Goal: Task Accomplishment & Management: Manage account settings

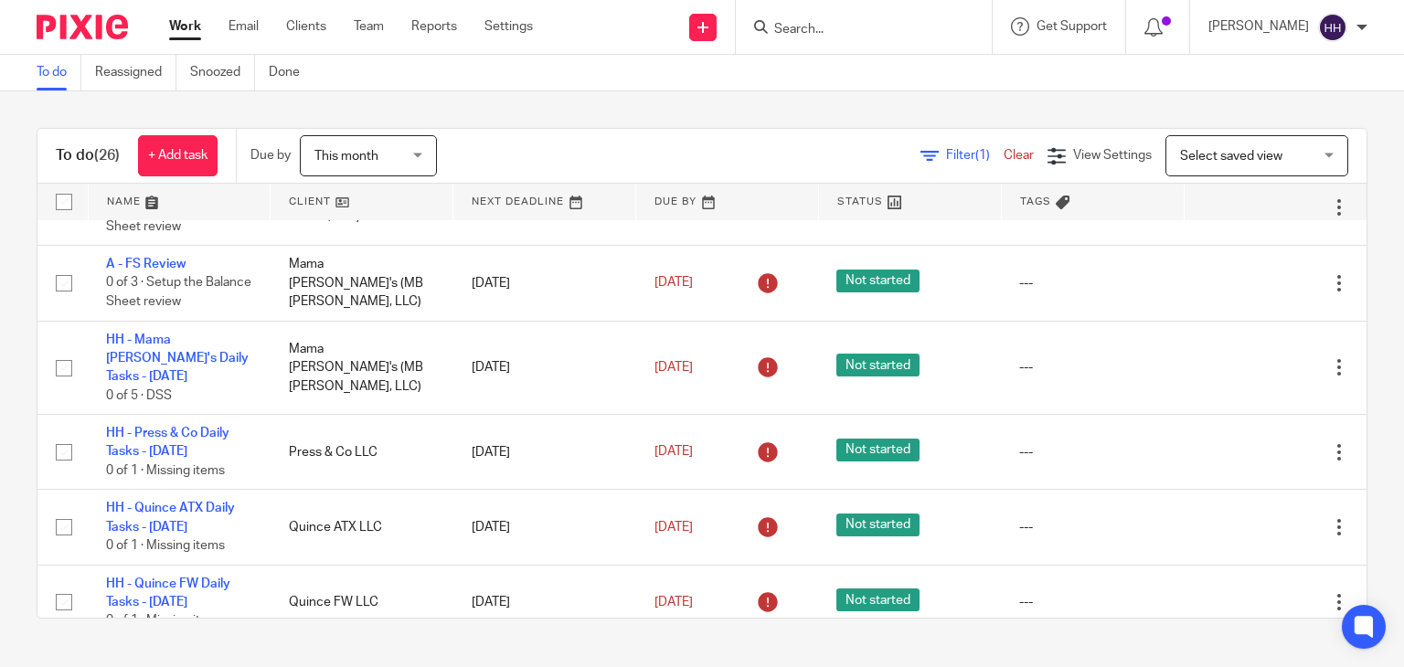
scroll to position [181, 0]
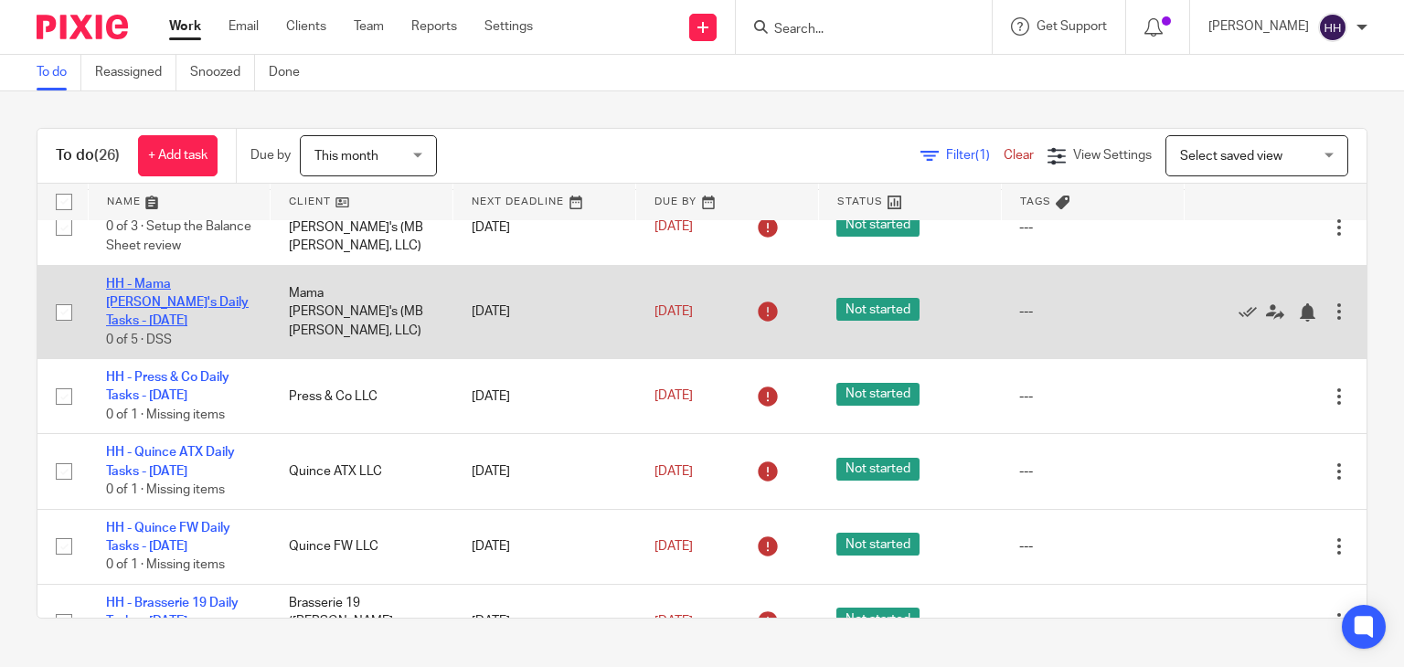
click at [171, 297] on link "HH - Mama [PERSON_NAME]'s Daily Tasks - [DATE]" at bounding box center [177, 303] width 143 height 50
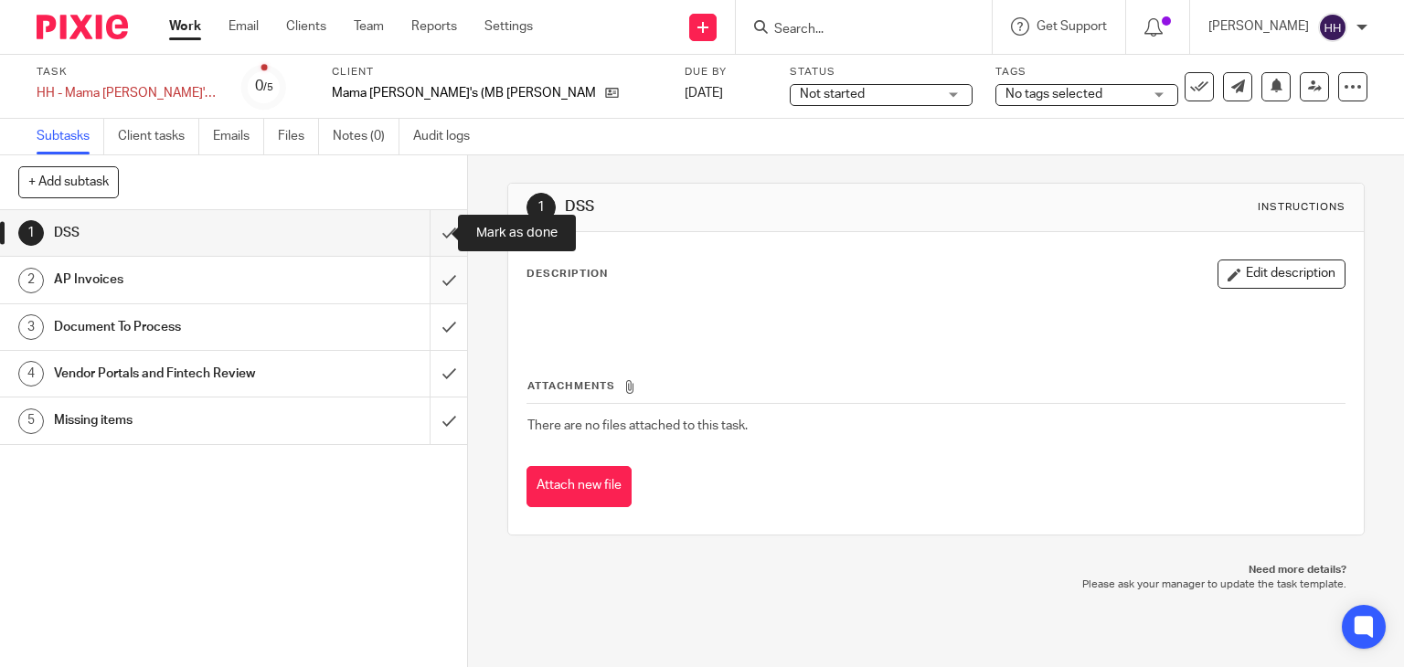
click at [435, 242] on input "submit" at bounding box center [233, 233] width 467 height 46
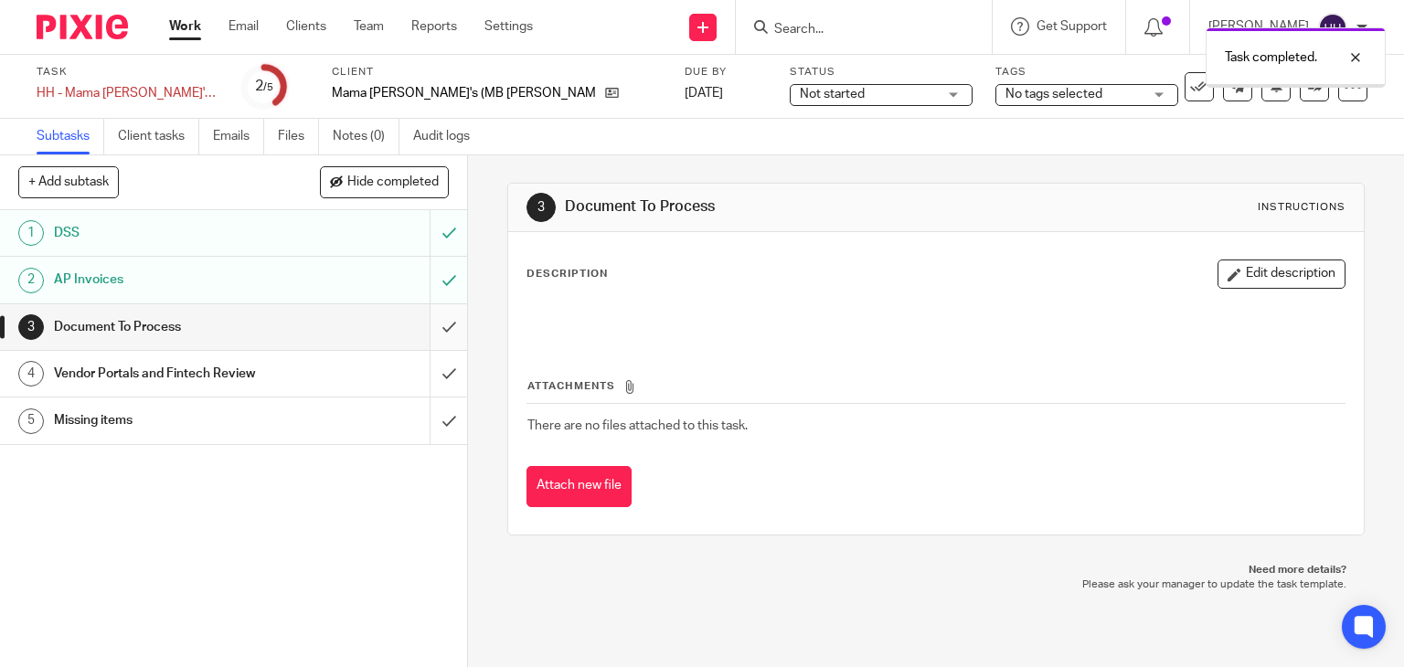
click at [432, 310] on input "submit" at bounding box center [233, 327] width 467 height 46
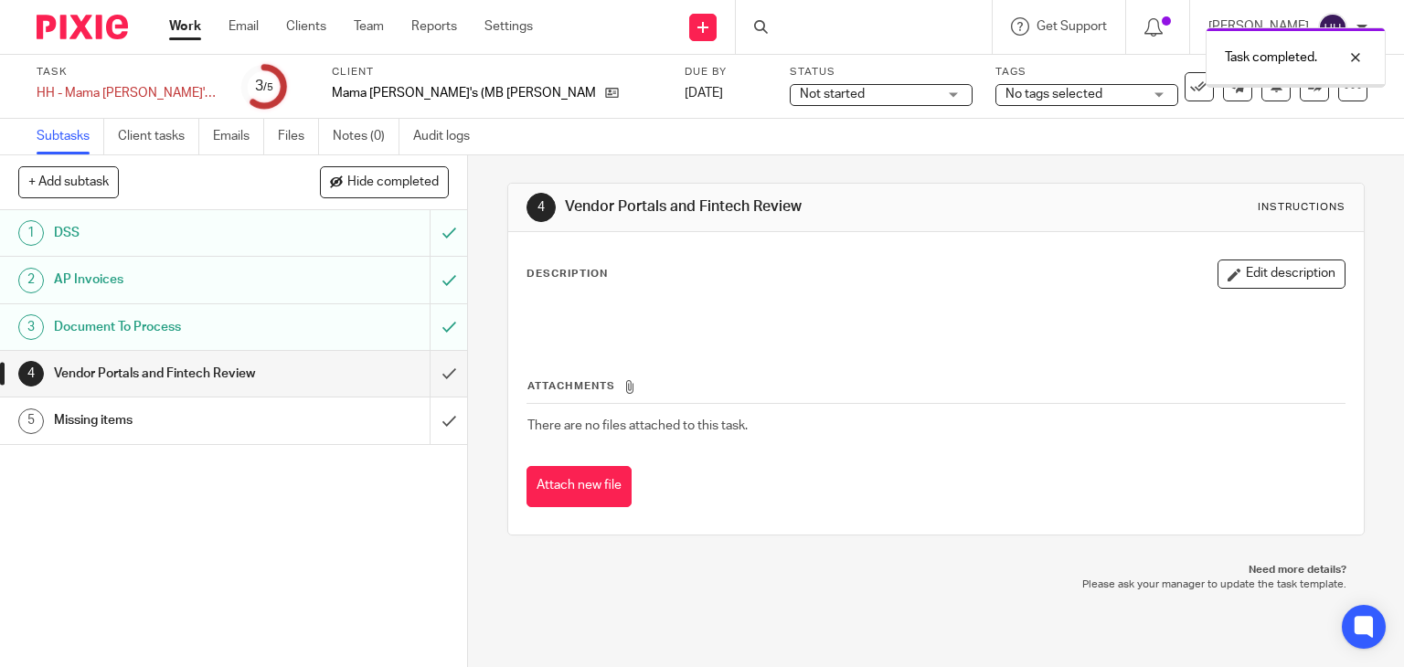
click at [430, 370] on input "submit" at bounding box center [233, 374] width 467 height 46
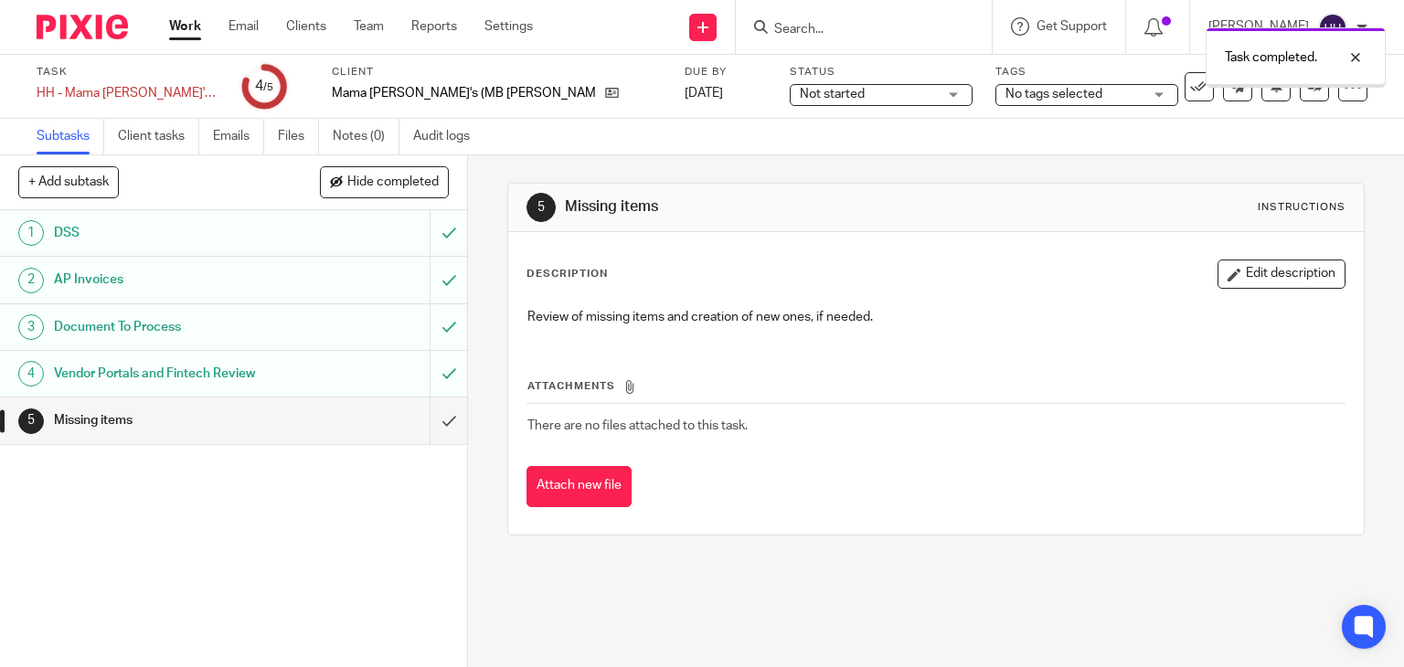
click at [432, 426] on input "submit" at bounding box center [233, 421] width 467 height 46
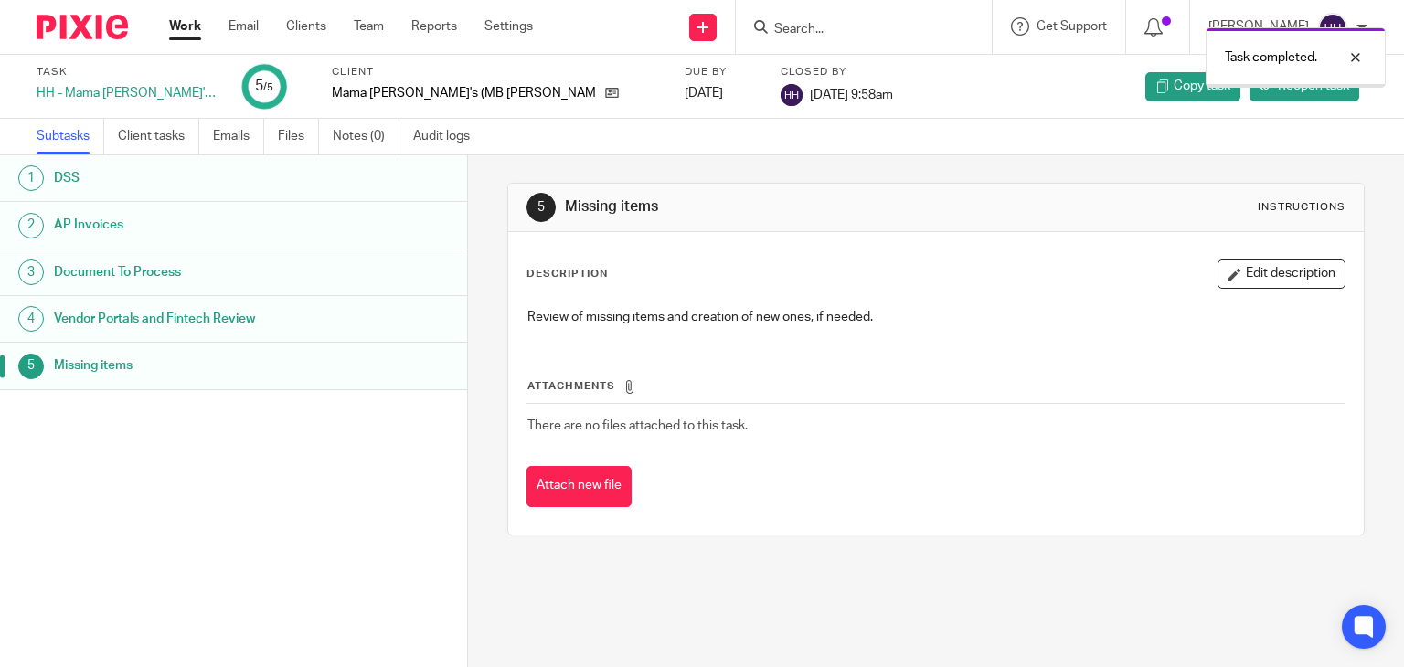
click at [183, 35] on link "Work" at bounding box center [185, 26] width 32 height 18
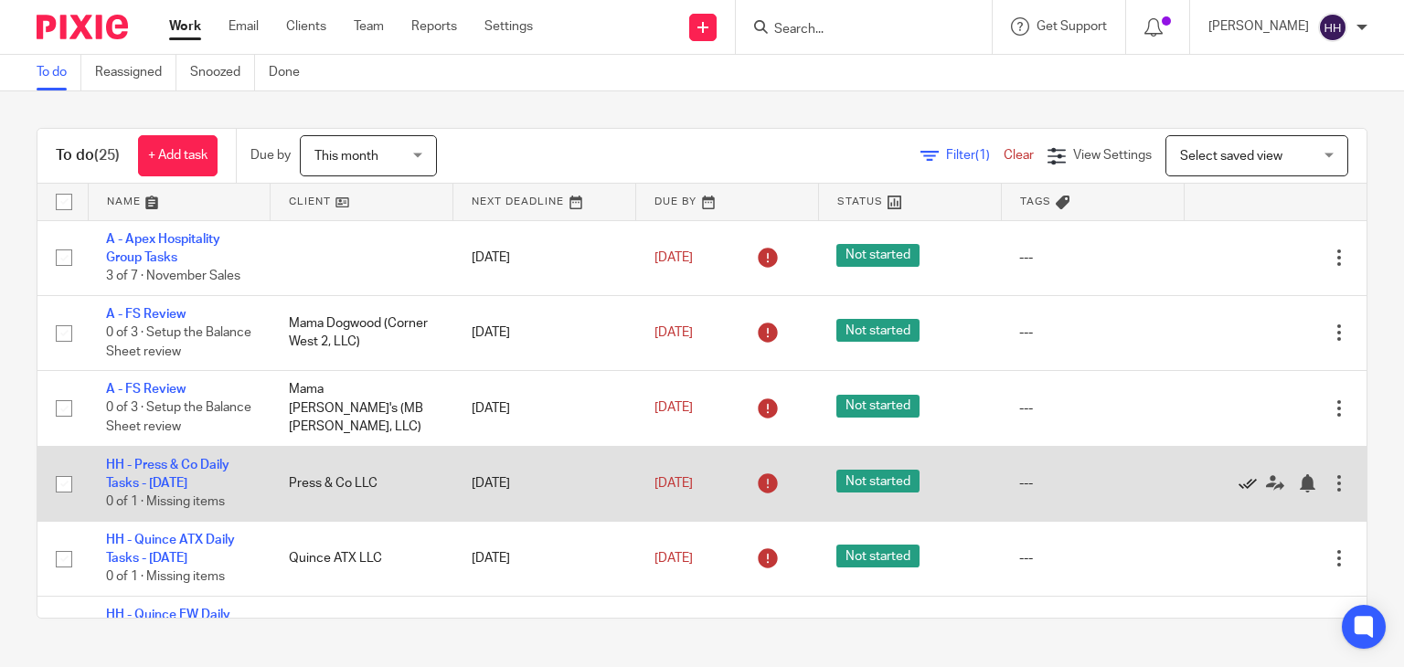
click at [1238, 483] on icon at bounding box center [1247, 483] width 18 height 18
click at [203, 462] on link "HH - Quince ATX Daily Tasks - [DATE]" at bounding box center [170, 474] width 129 height 31
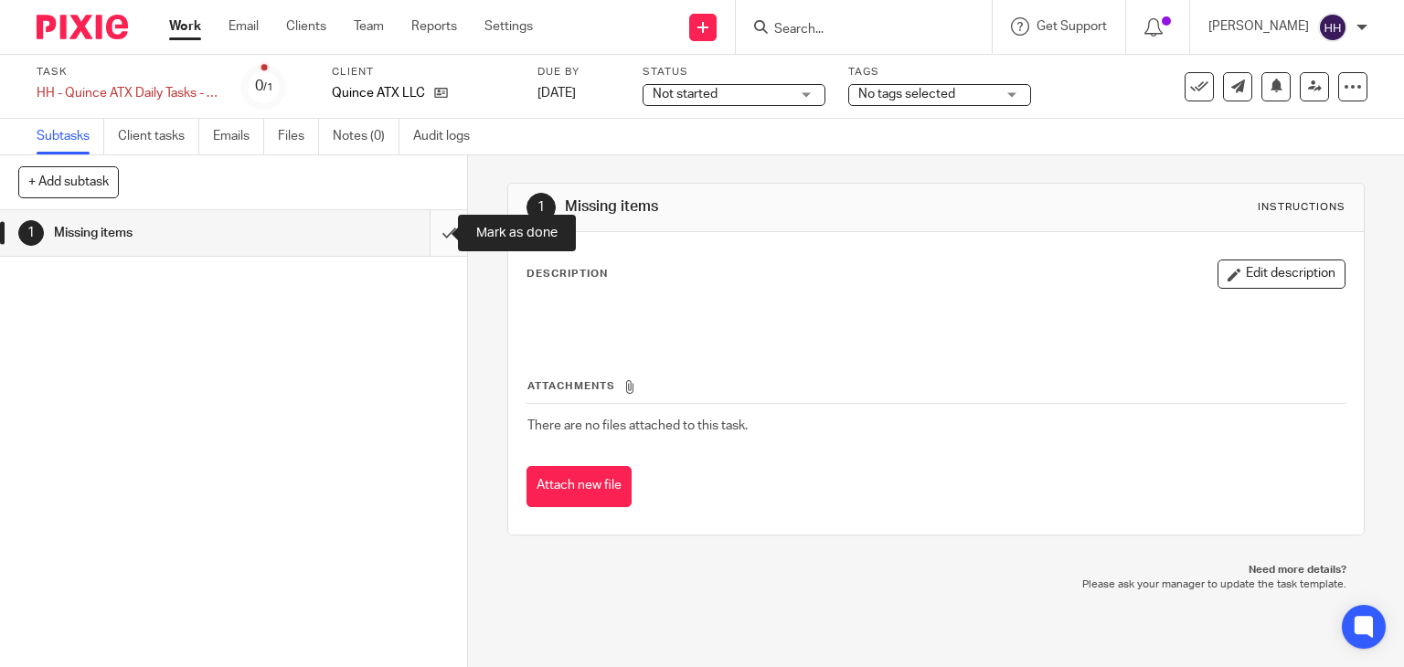
click at [424, 228] on input "submit" at bounding box center [233, 233] width 467 height 46
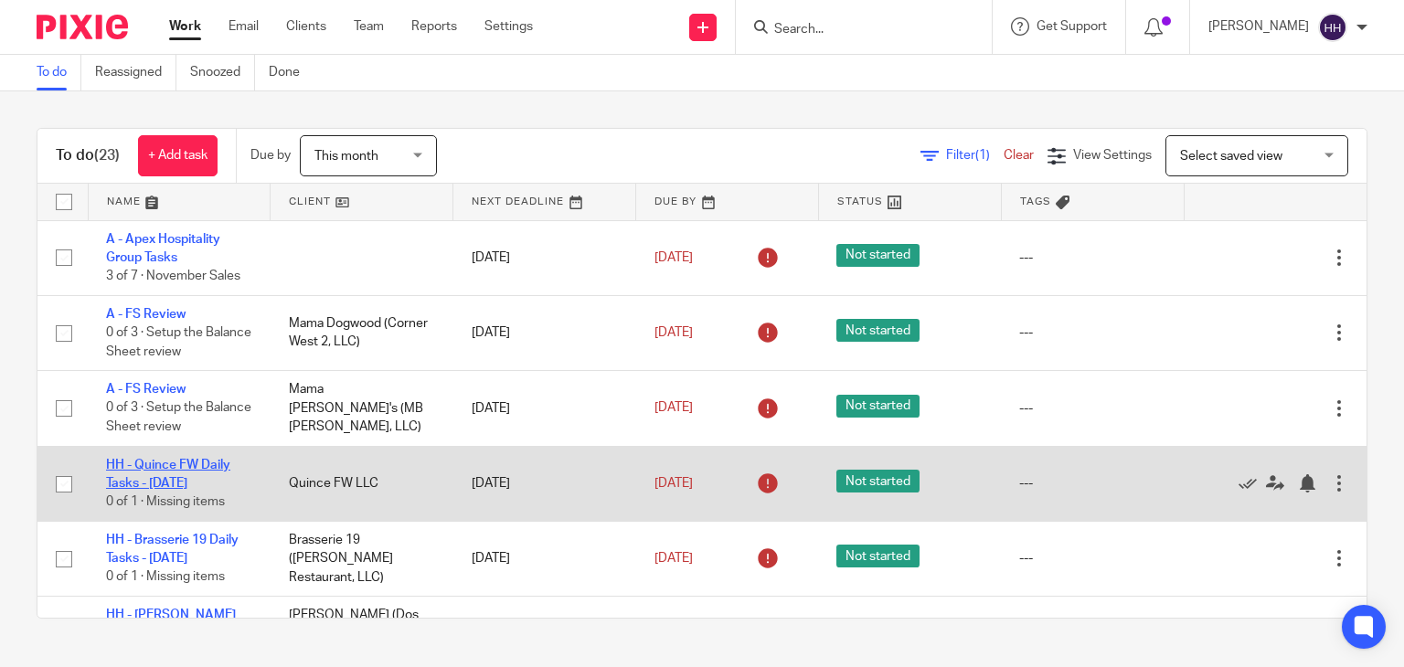
click at [187, 479] on link "HH - Quince FW Daily Tasks - [DATE]" at bounding box center [168, 474] width 124 height 31
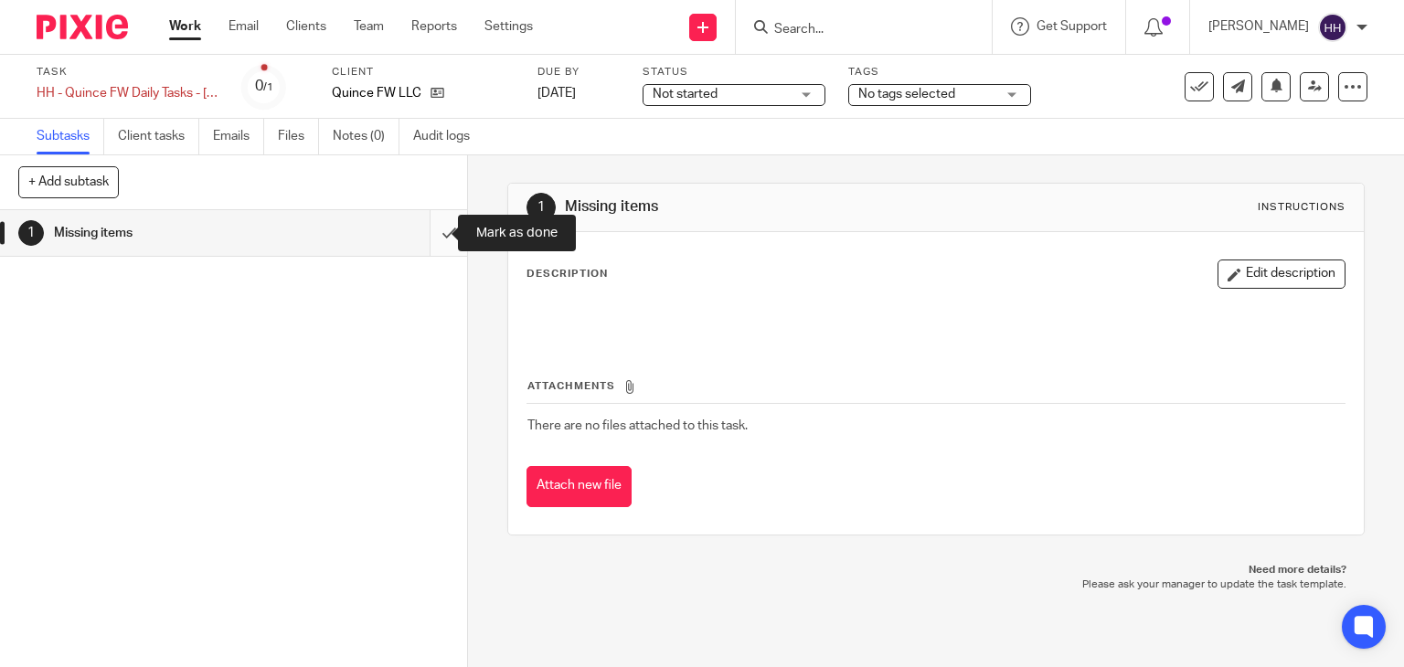
click at [423, 235] on input "submit" at bounding box center [233, 233] width 467 height 46
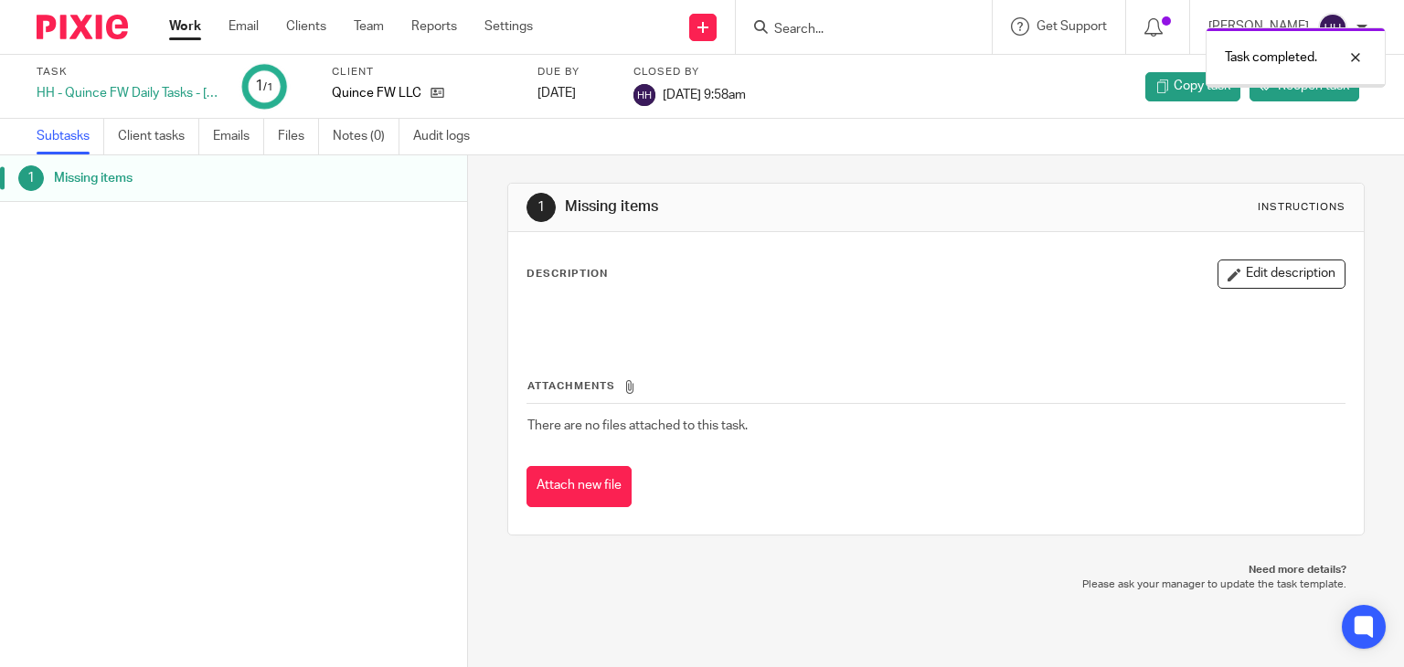
click at [172, 24] on link "Work" at bounding box center [185, 26] width 32 height 18
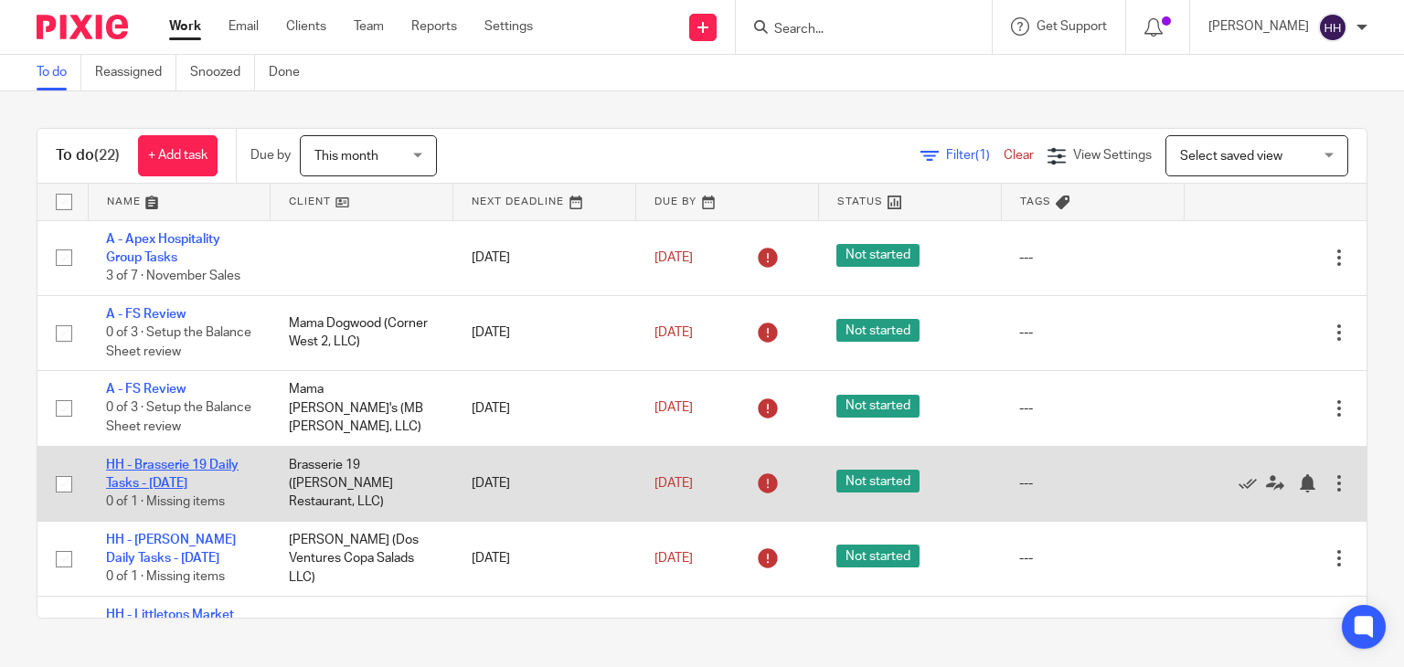
click at [183, 483] on link "HH - Brasserie 19 Daily Tasks - [DATE]" at bounding box center [172, 474] width 133 height 31
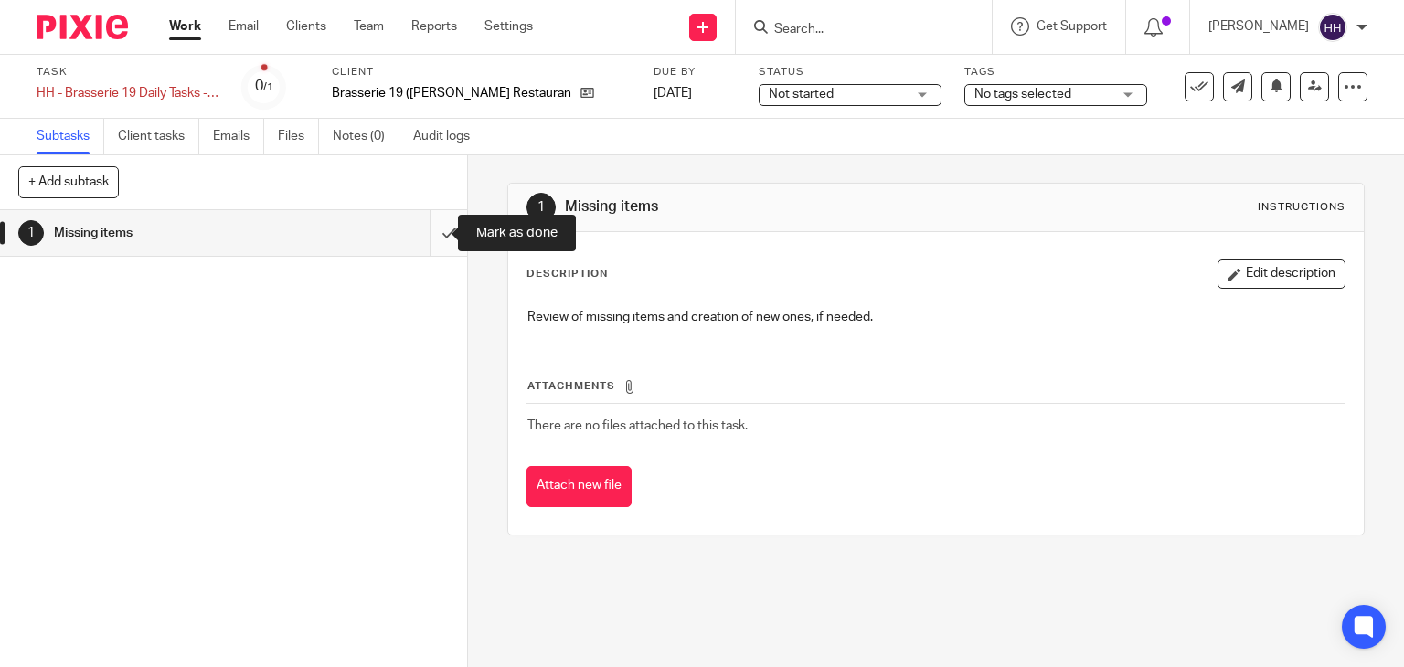
click at [431, 226] on input "submit" at bounding box center [233, 233] width 467 height 46
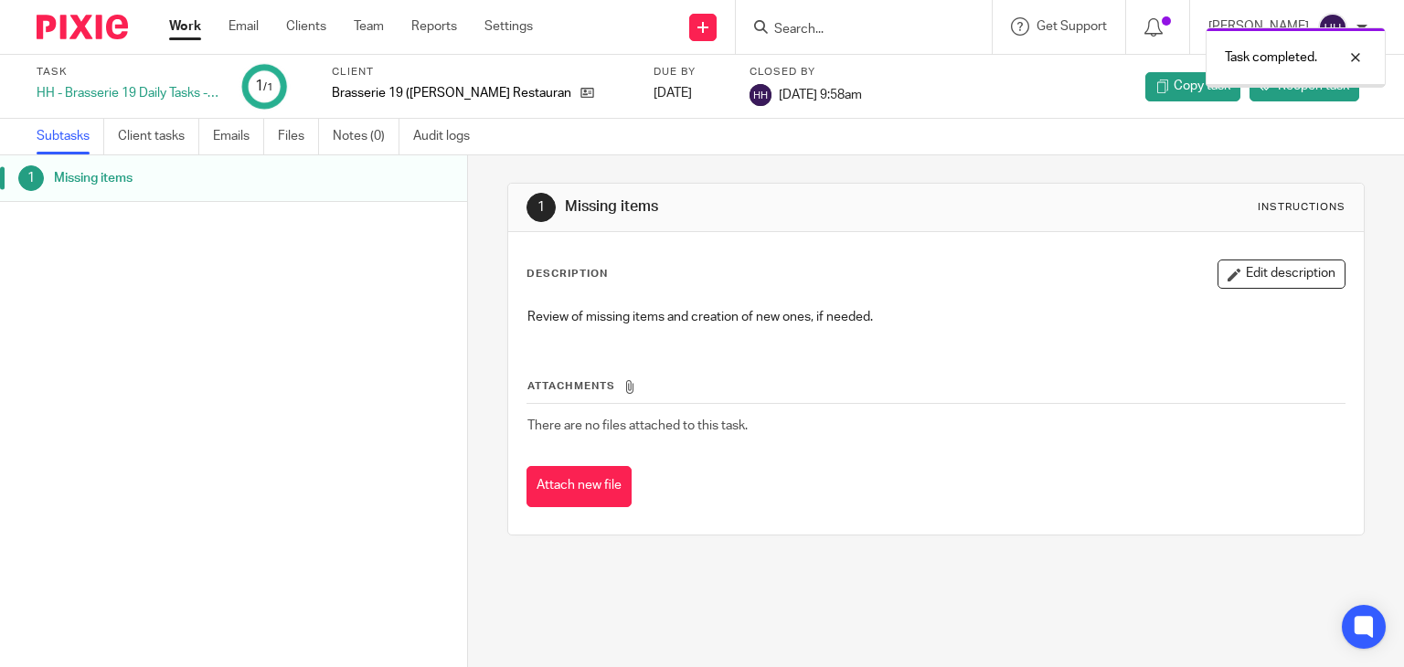
click at [186, 33] on link "Work" at bounding box center [185, 26] width 32 height 18
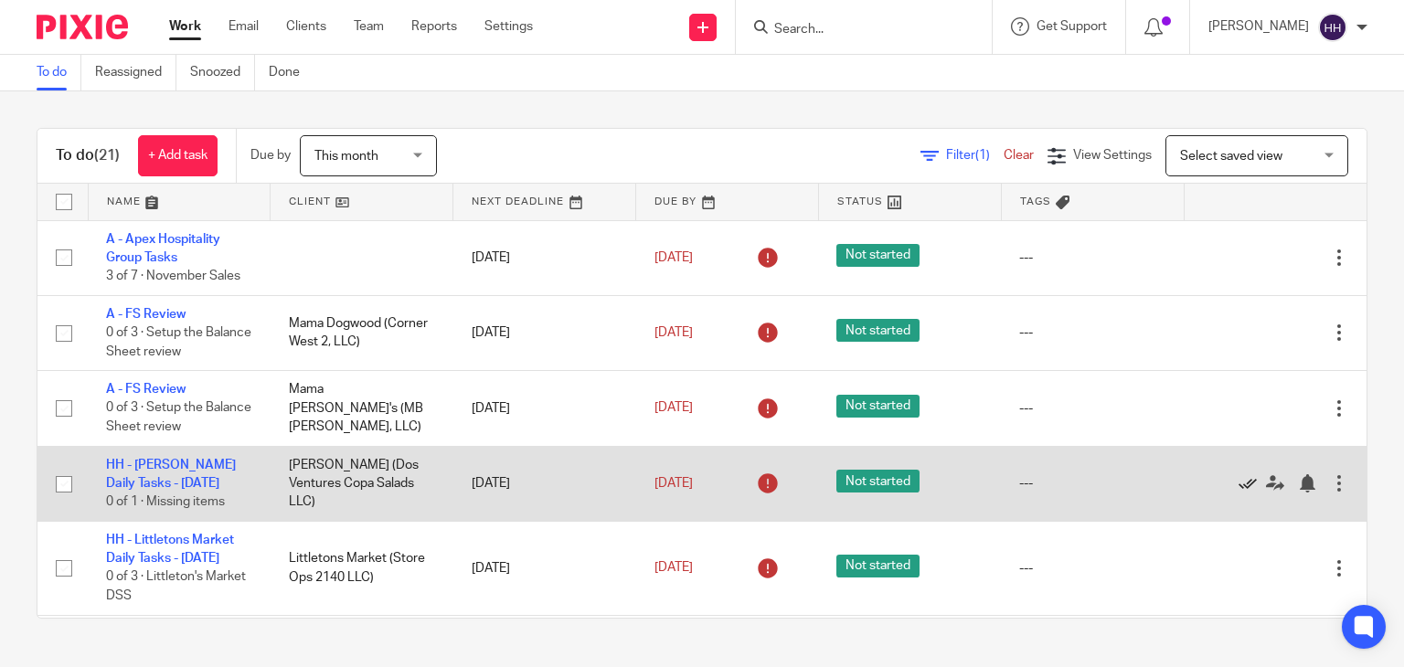
click at [1238, 486] on icon at bounding box center [1247, 483] width 18 height 18
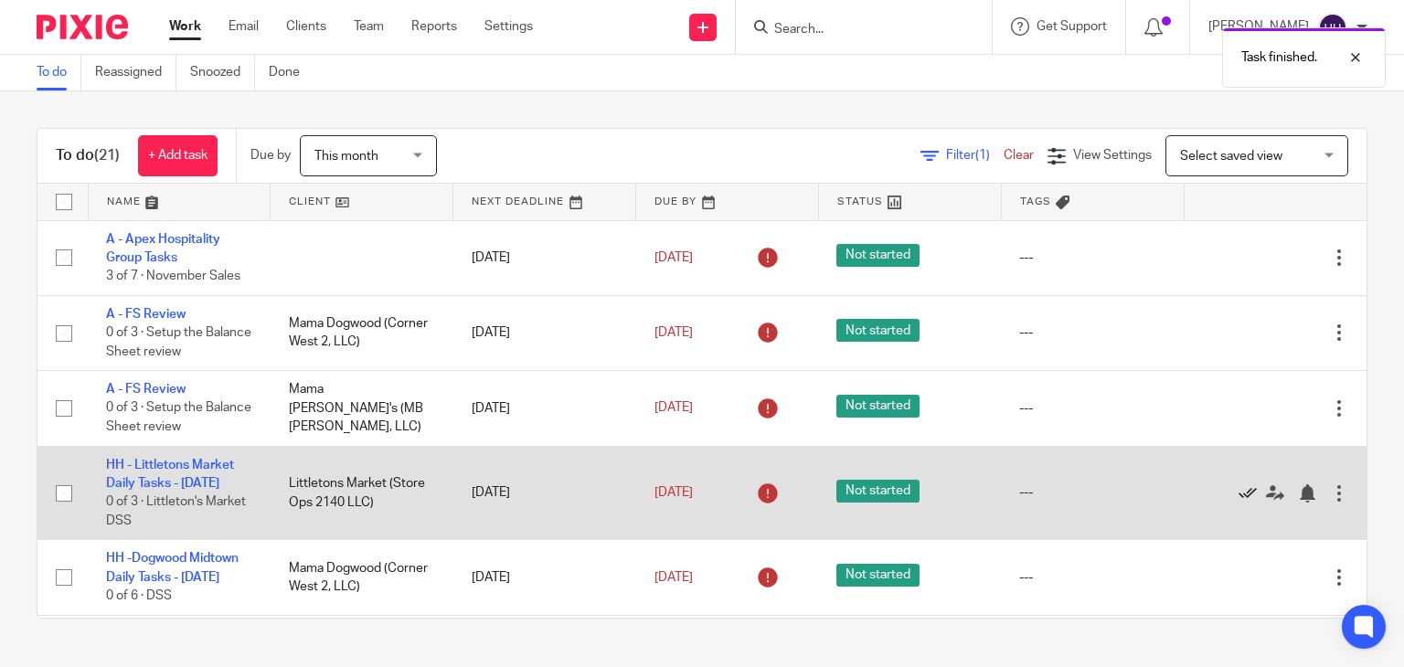
click at [1238, 494] on icon at bounding box center [1247, 493] width 18 height 18
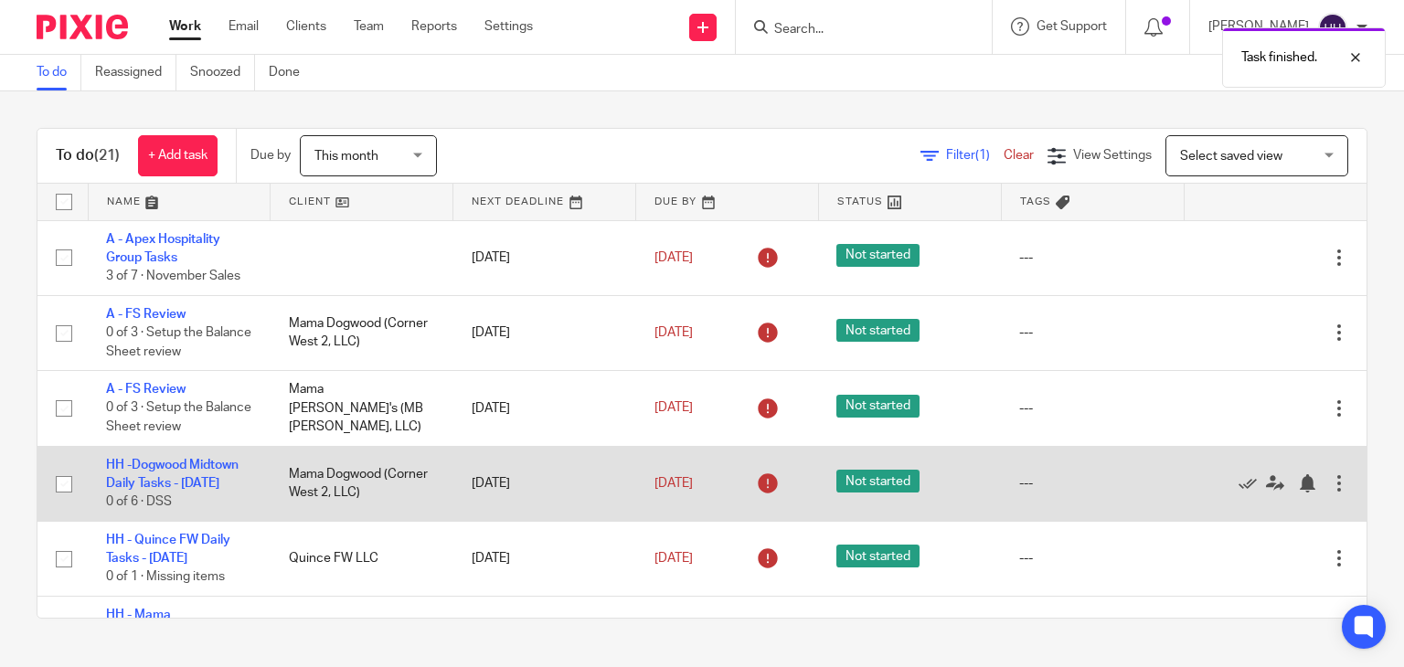
click at [175, 476] on td "HH -Dogwood Midtown Daily Tasks - Thursday 0 of 6 · DSS" at bounding box center [179, 483] width 183 height 75
click at [175, 481] on link "HH -Dogwood Midtown Daily Tasks - [DATE]" at bounding box center [172, 474] width 133 height 31
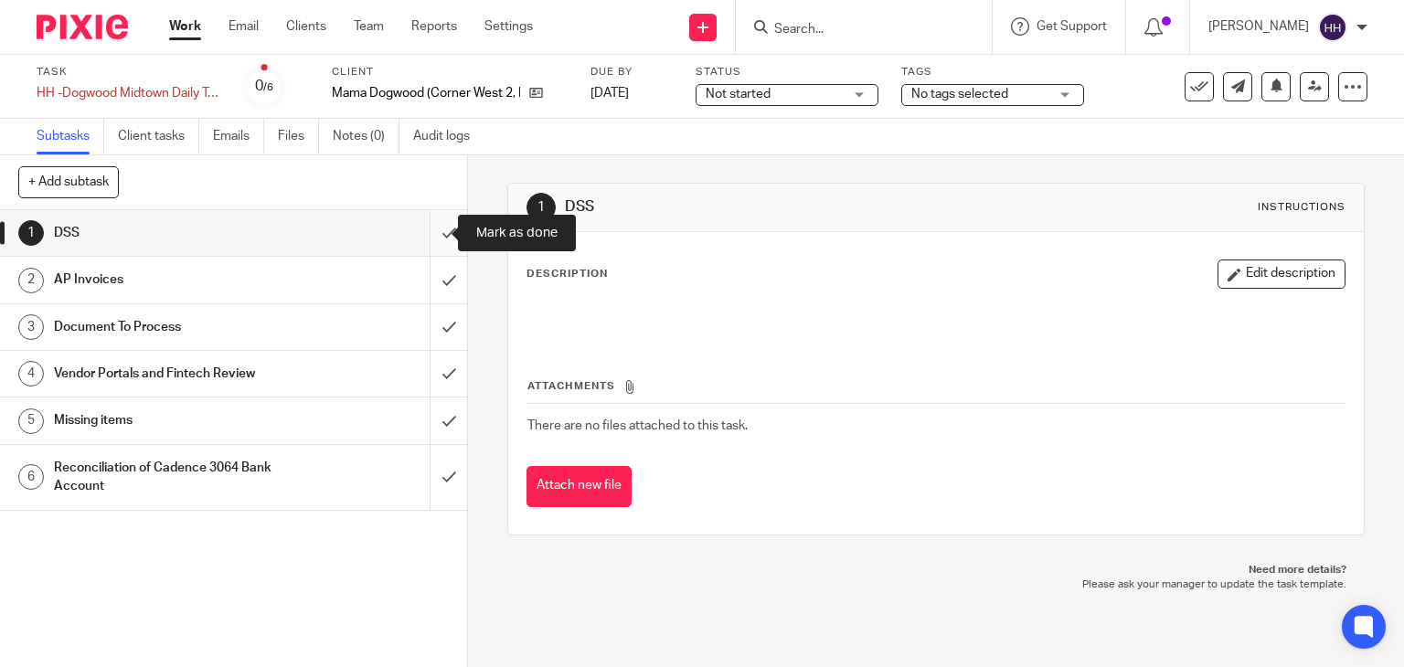
click at [418, 247] on input "submit" at bounding box center [233, 233] width 467 height 46
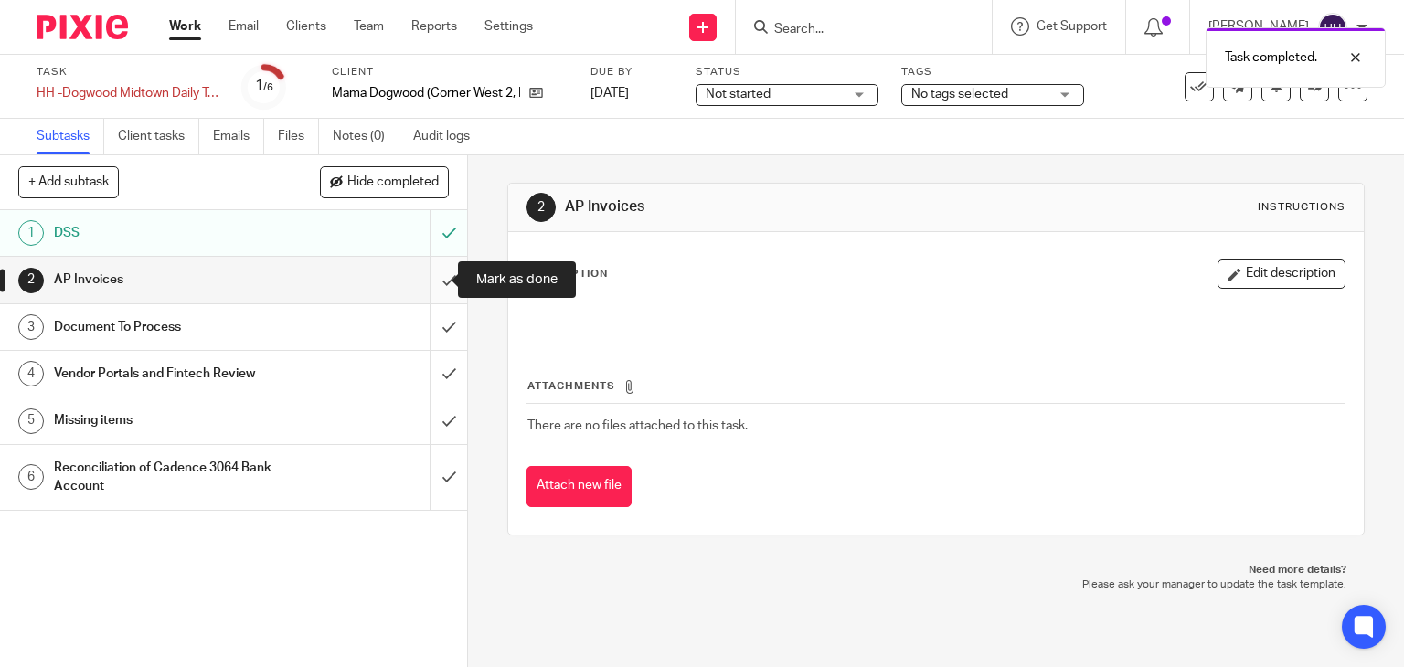
click at [438, 291] on input "submit" at bounding box center [233, 280] width 467 height 46
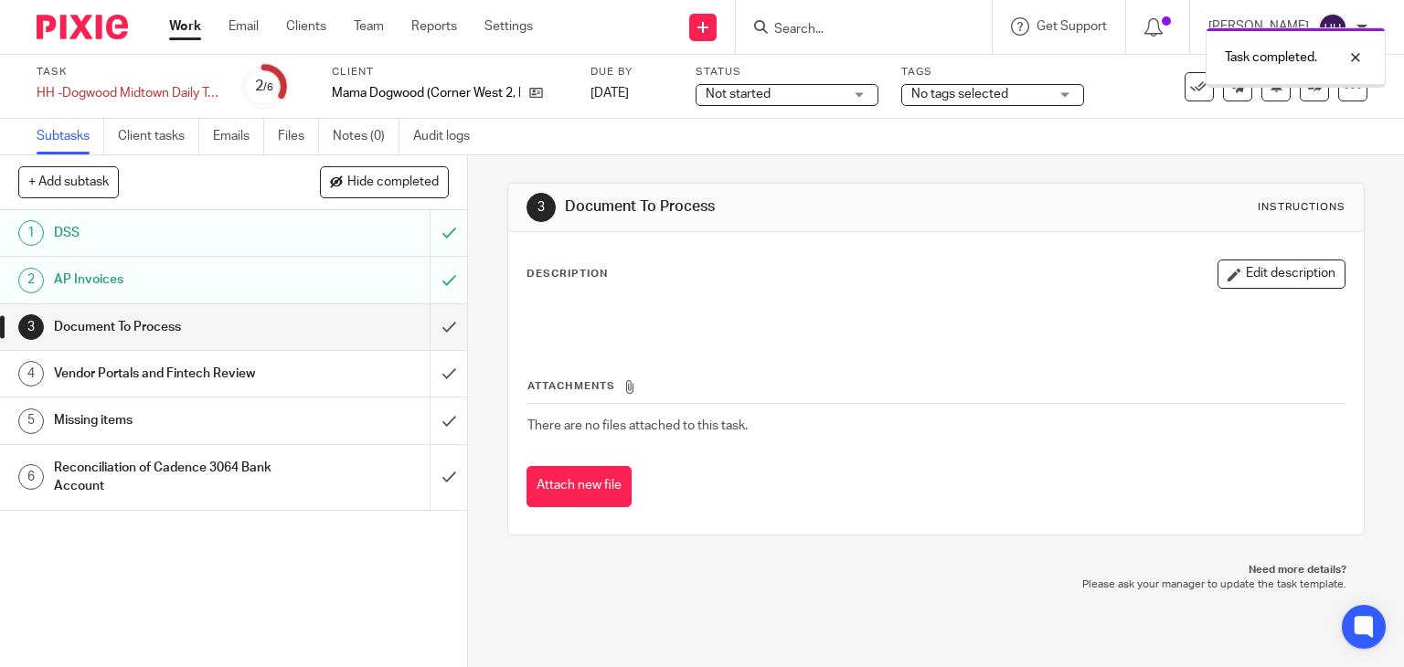
click at [431, 318] on input "submit" at bounding box center [233, 327] width 467 height 46
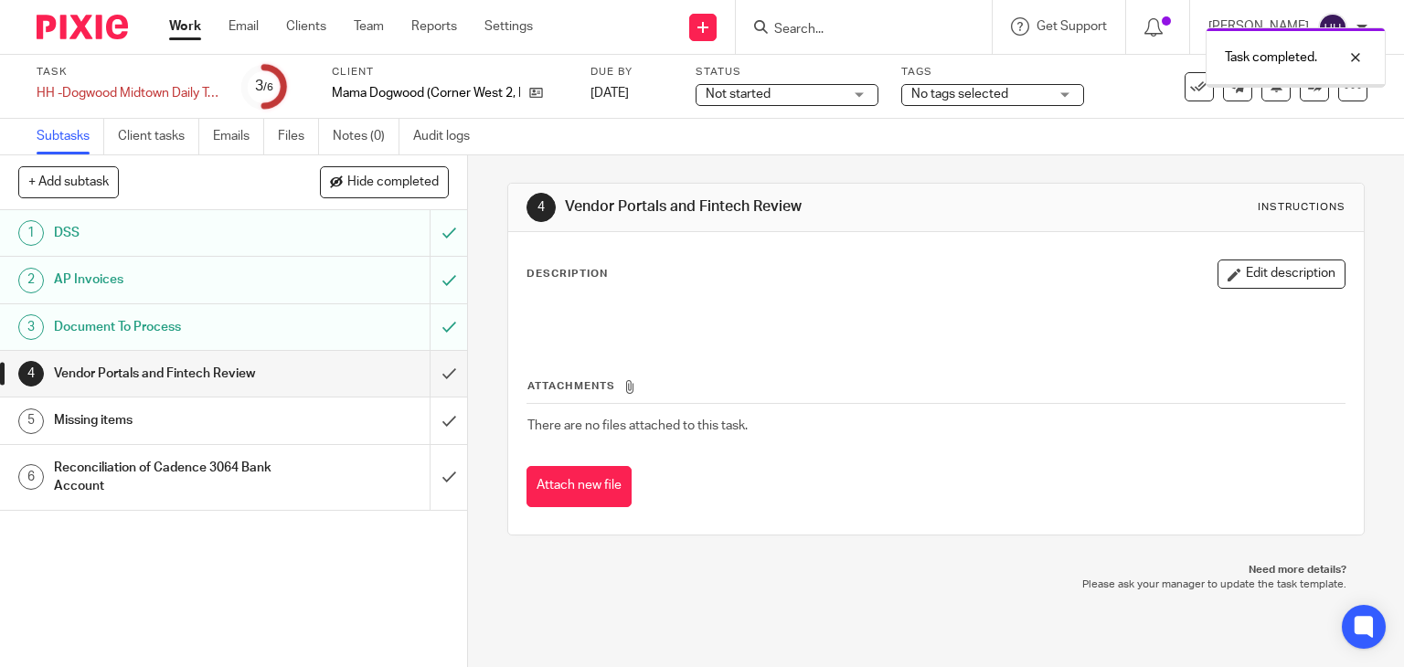
click at [433, 378] on input "submit" at bounding box center [233, 374] width 467 height 46
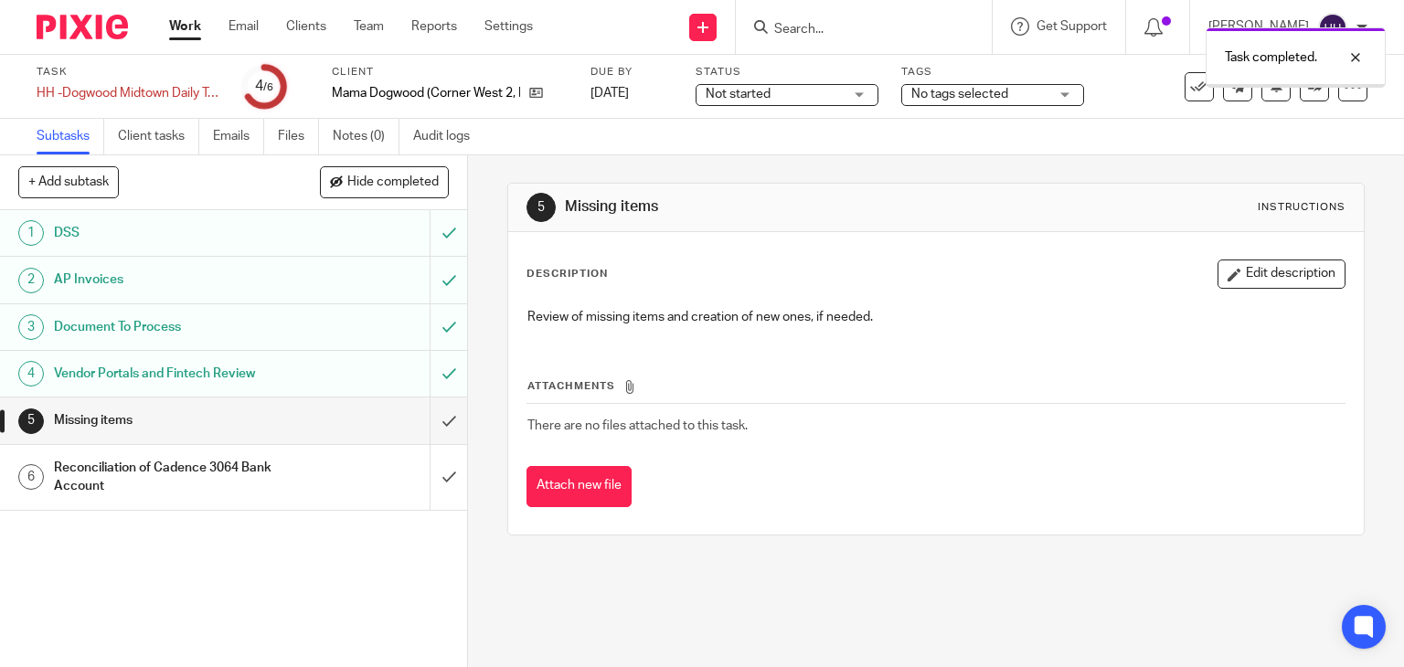
click at [433, 427] on input "submit" at bounding box center [233, 421] width 467 height 46
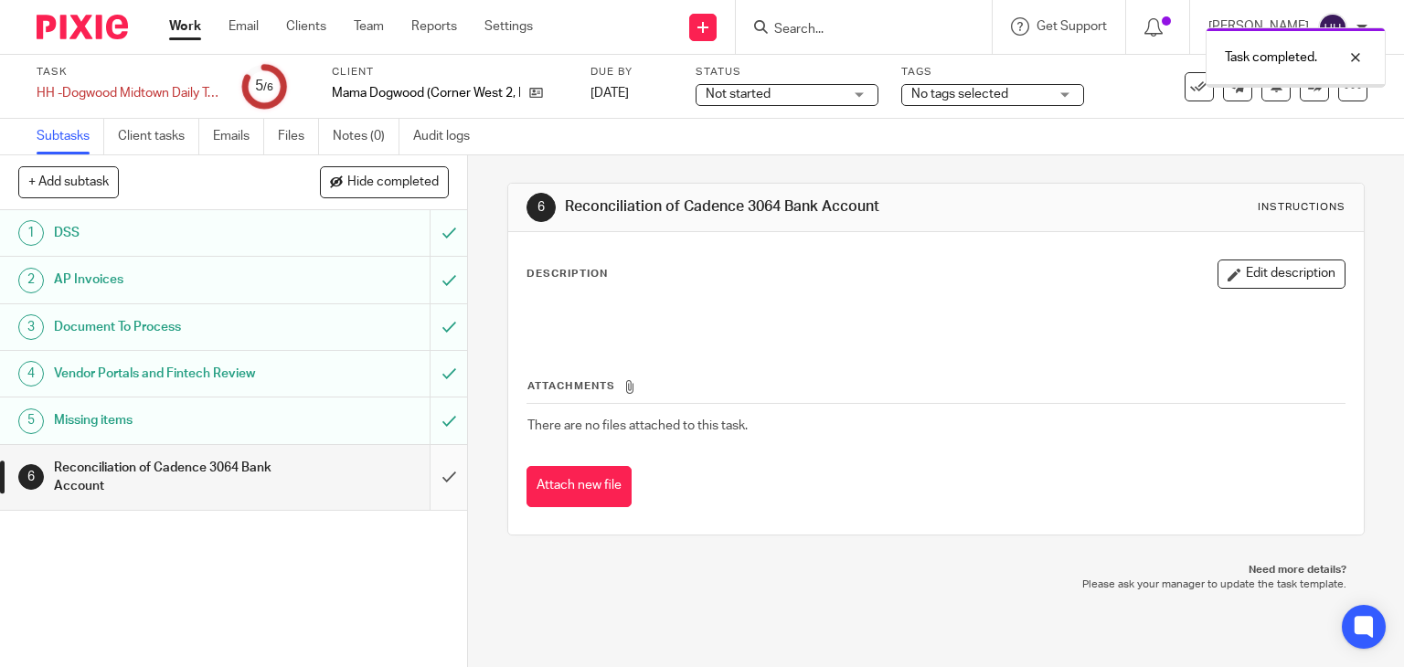
click at [435, 469] on input "submit" at bounding box center [233, 477] width 467 height 65
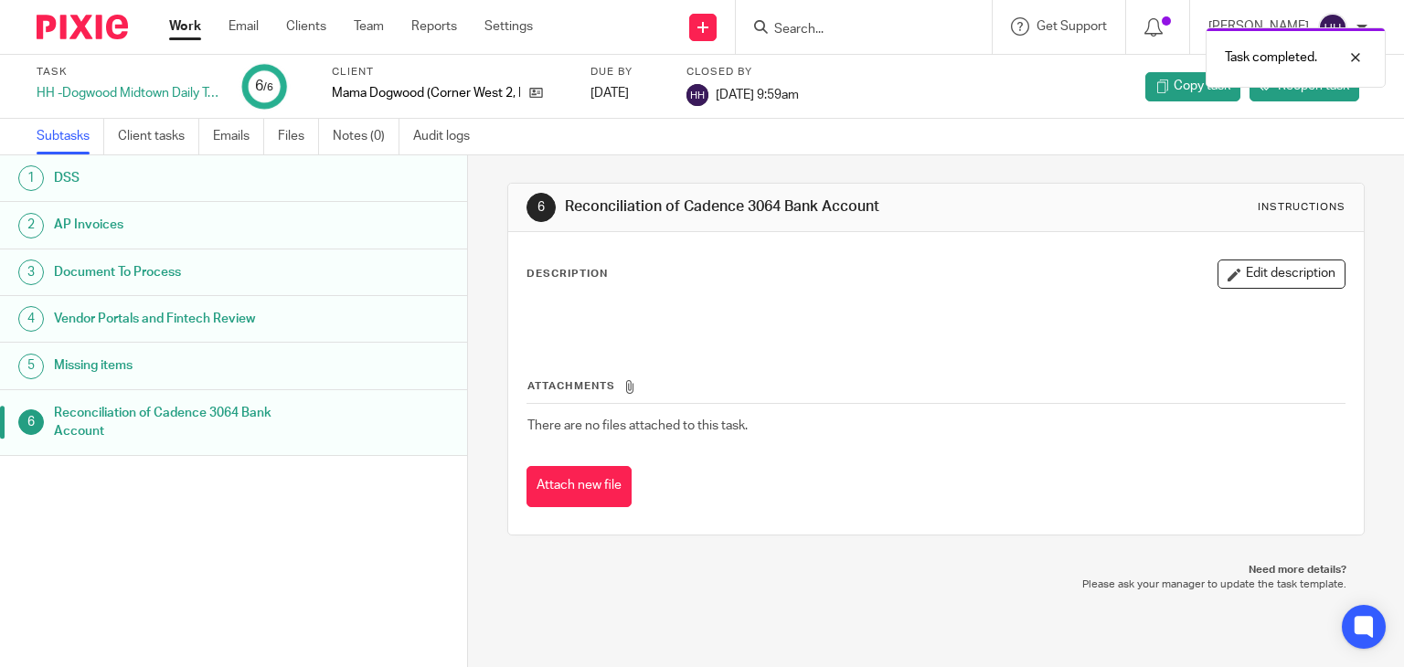
click at [191, 26] on link "Work" at bounding box center [185, 26] width 32 height 18
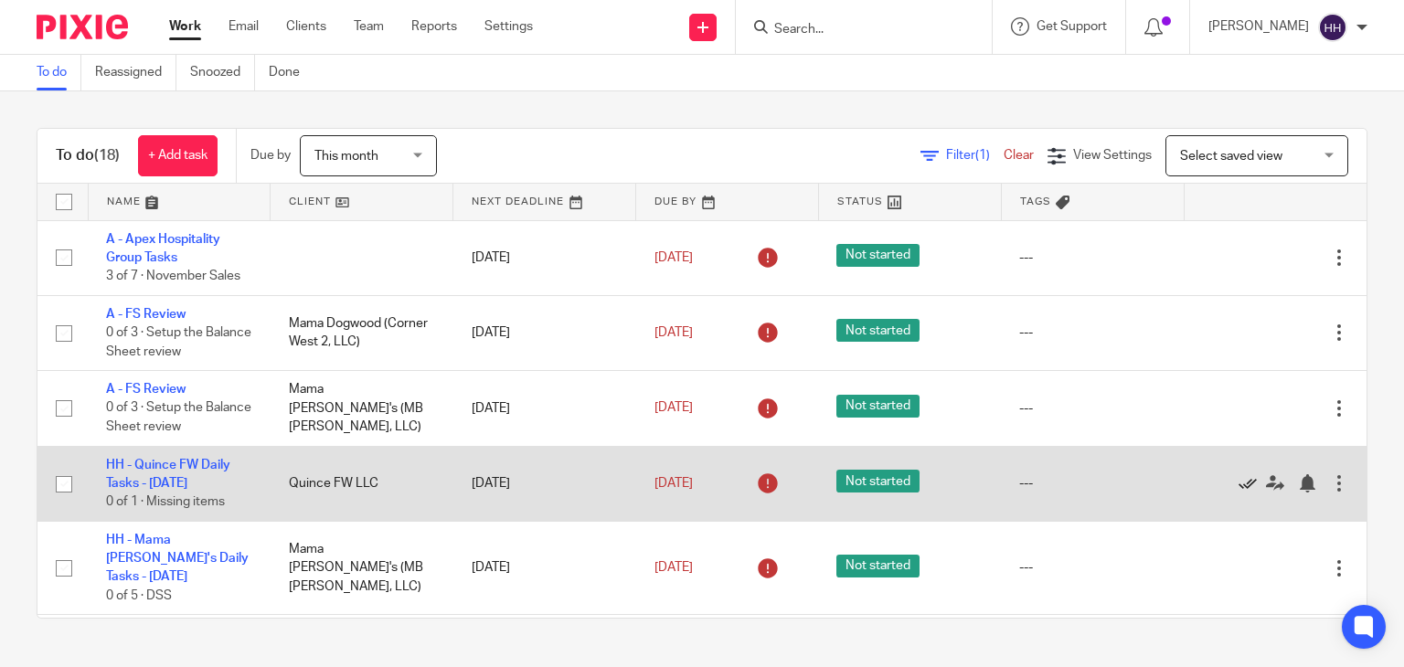
click at [1238, 480] on icon at bounding box center [1247, 483] width 18 height 18
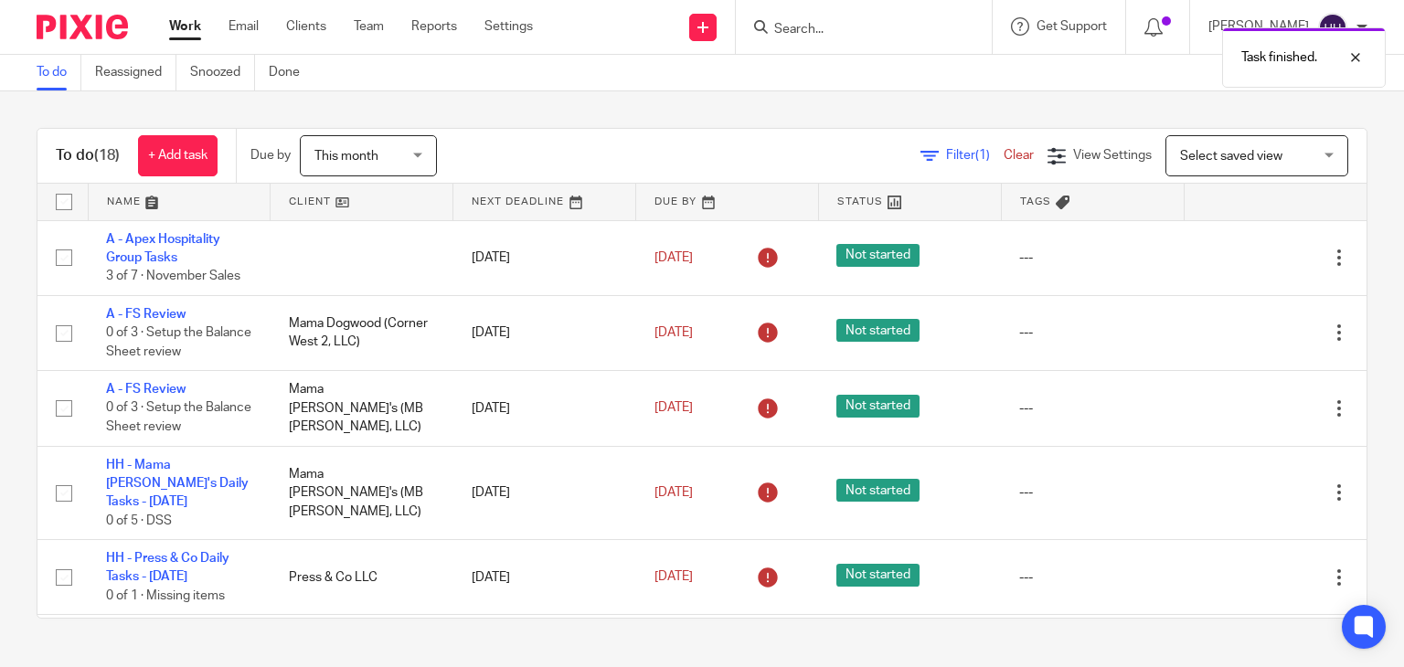
click at [1238, 484] on icon at bounding box center [1247, 493] width 18 height 18
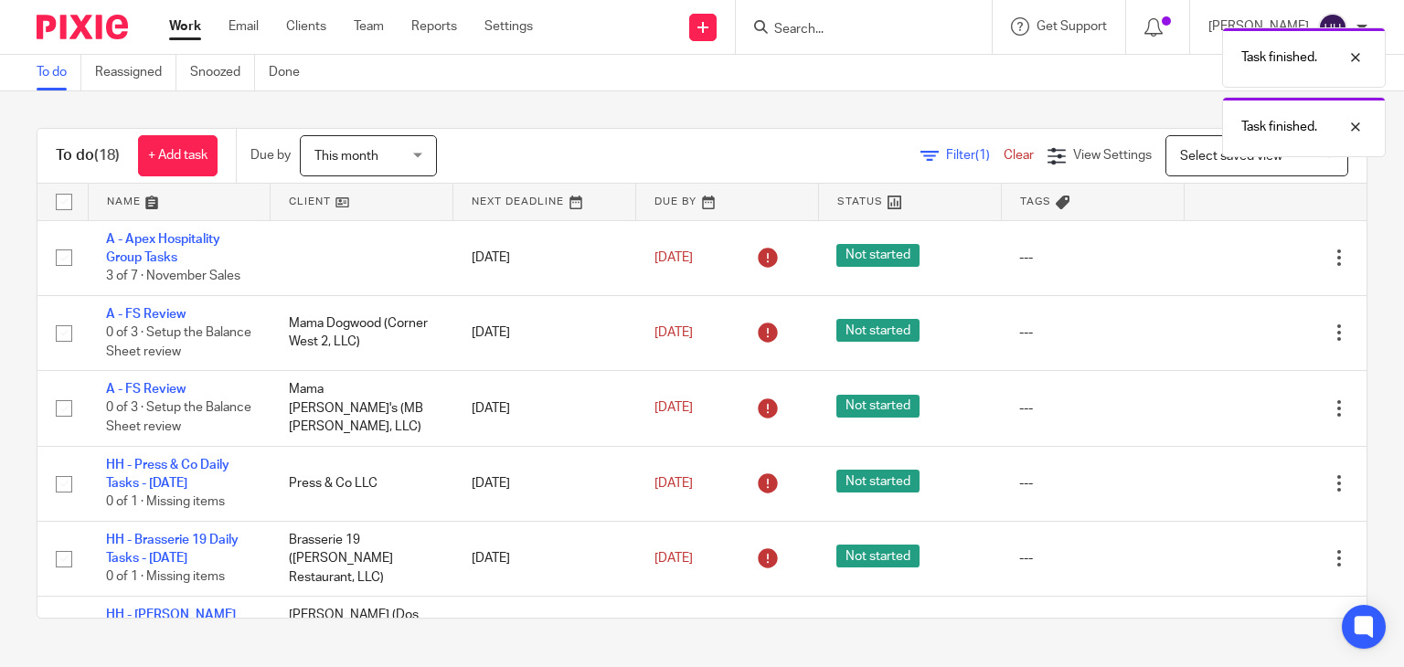
click at [1238, 480] on icon at bounding box center [1247, 483] width 18 height 18
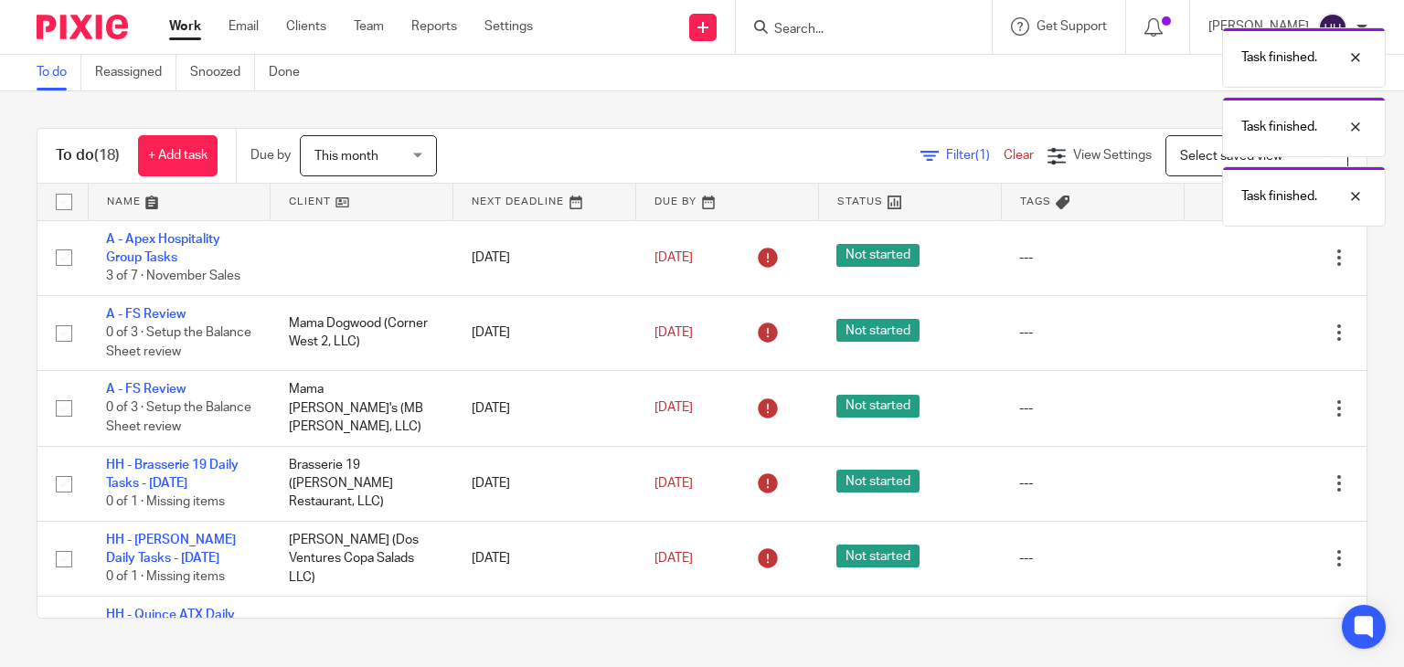
click at [1238, 480] on icon at bounding box center [1247, 483] width 18 height 18
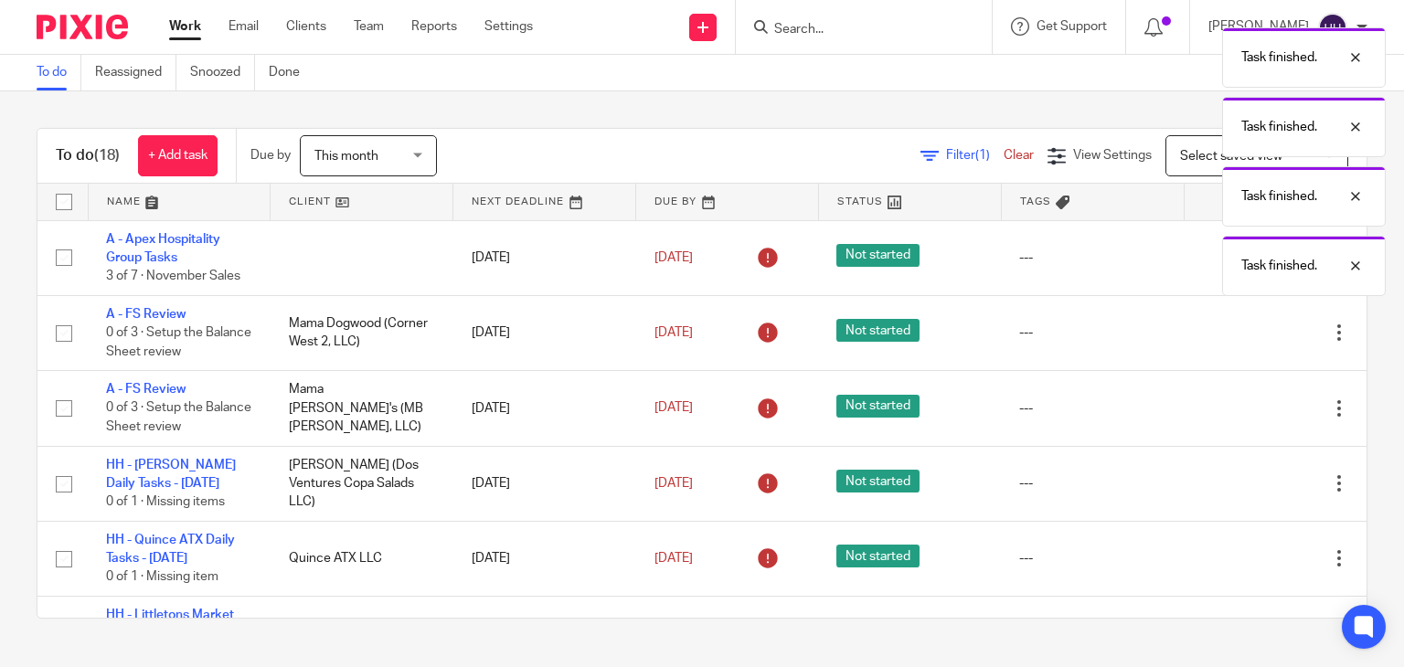
click at [1238, 480] on icon at bounding box center [1247, 483] width 18 height 18
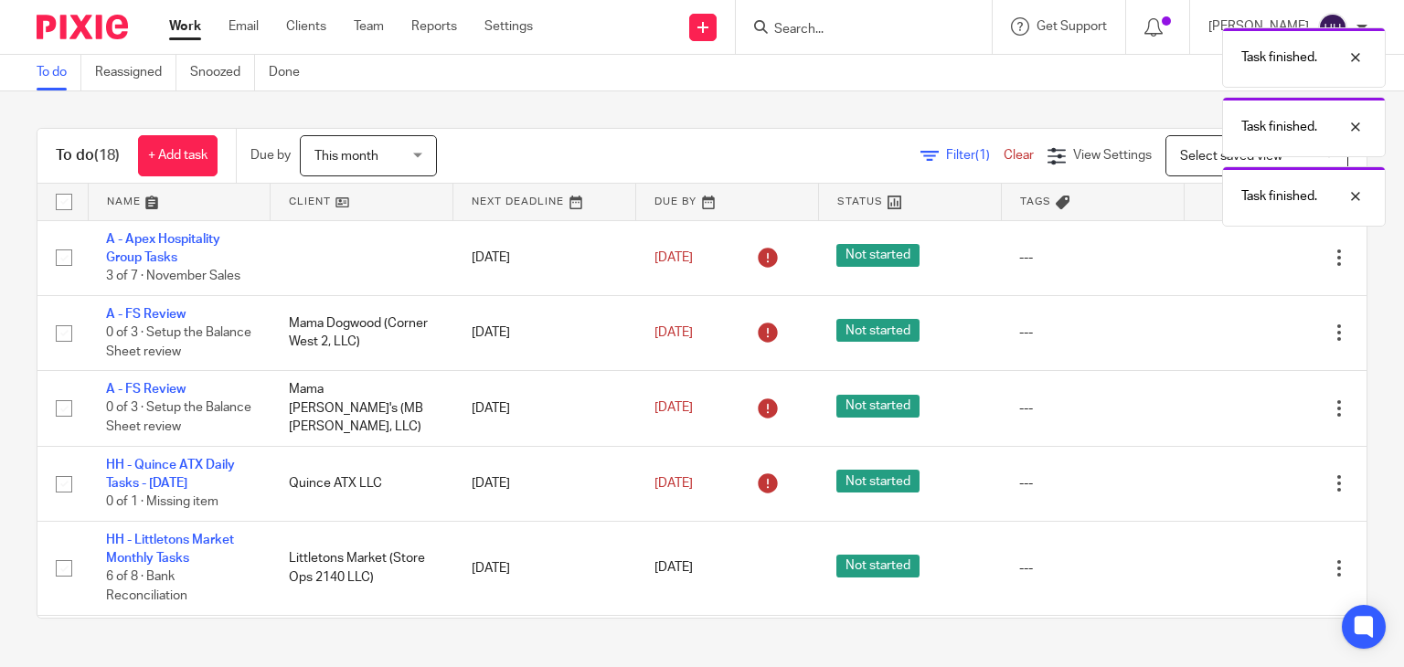
click at [1238, 480] on icon at bounding box center [1247, 483] width 18 height 18
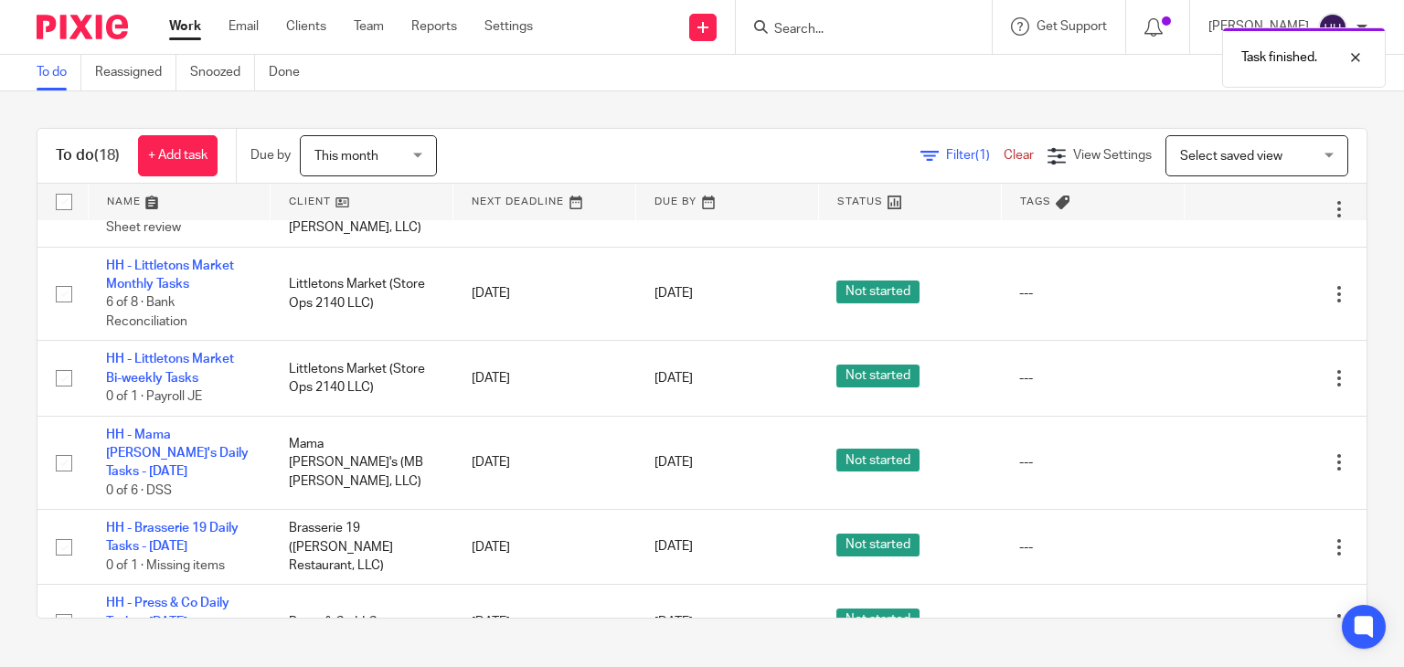
scroll to position [203, 0]
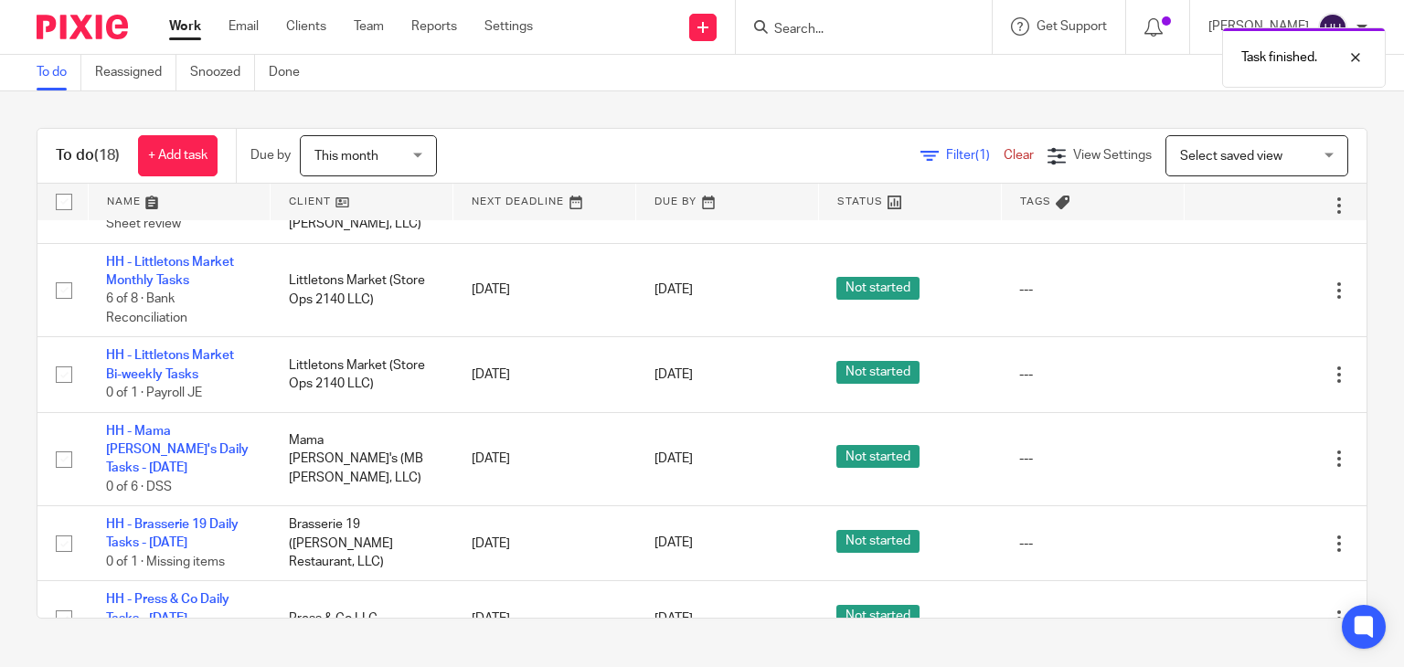
click at [1347, 450] on div "To do (18) + Add task Due by This month This month Today Tomorrow This week Nex…" at bounding box center [702, 373] width 1404 height 564
click at [1348, 455] on div "To do (18) + Add task Due by This month This month Today Tomorrow This week Nex…" at bounding box center [702, 373] width 1404 height 564
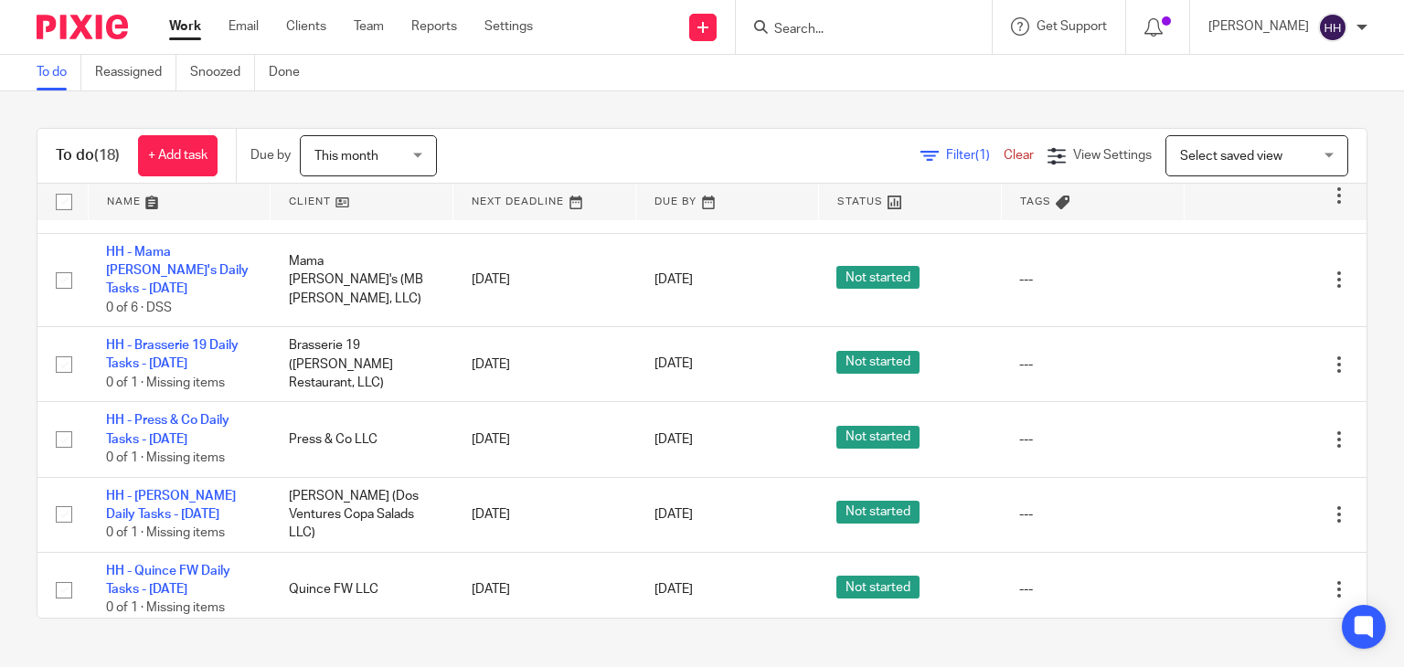
scroll to position [386, 0]
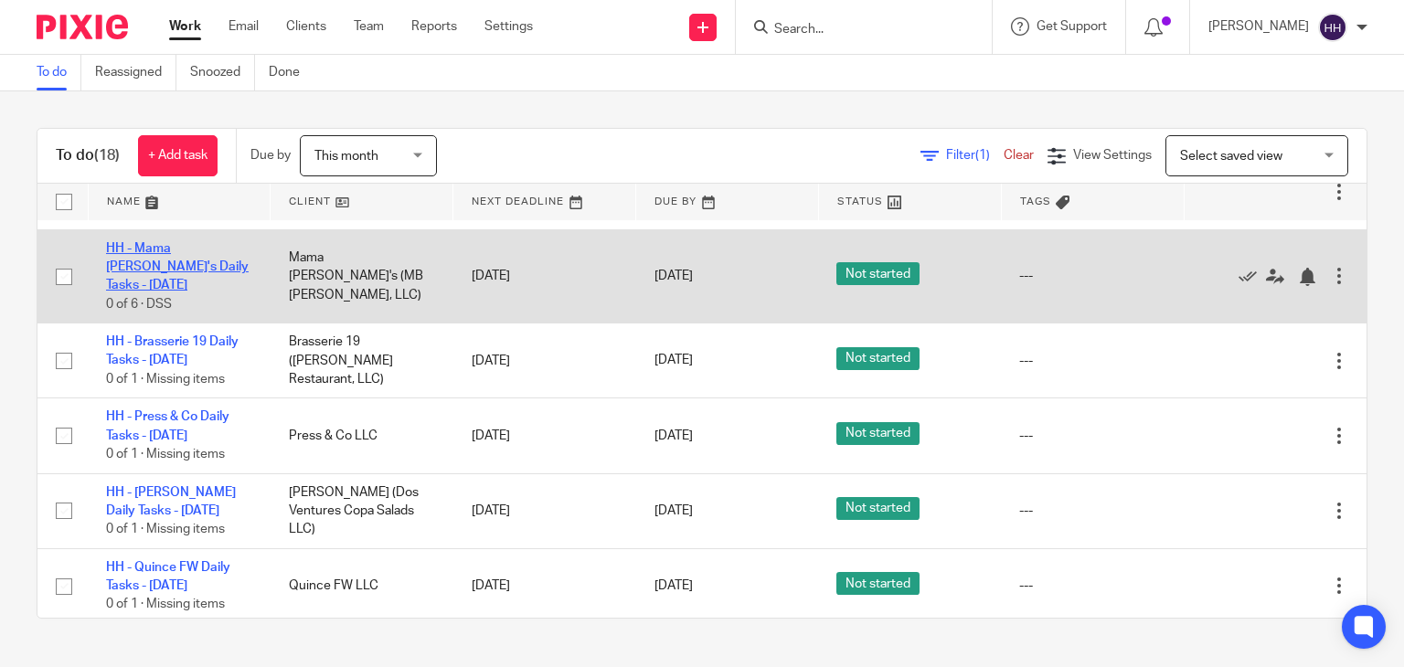
click at [209, 270] on link "HH - Mama [PERSON_NAME]'s Daily Tasks - [DATE]" at bounding box center [177, 267] width 143 height 50
